Goal: Navigation & Orientation: Go to known website

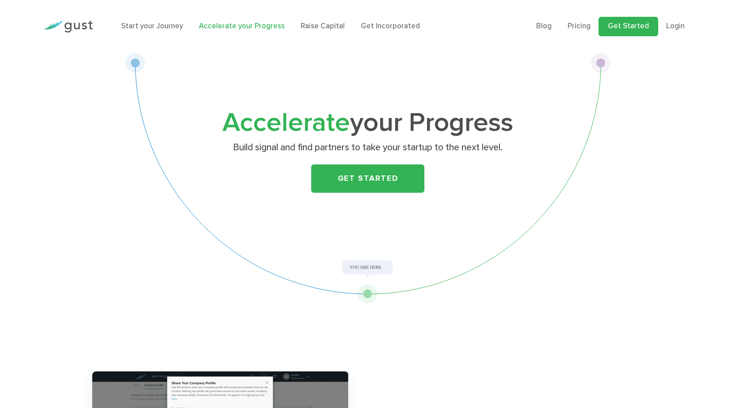
click at [629, 26] on link "Get Started" at bounding box center [628, 26] width 60 height 19
